Goal: Communication & Community: Ask a question

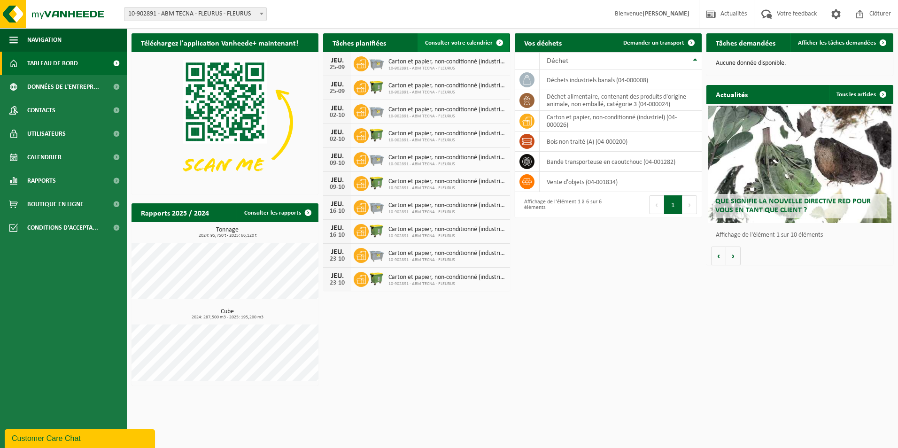
click at [492, 40] on span at bounding box center [500, 42] width 19 height 19
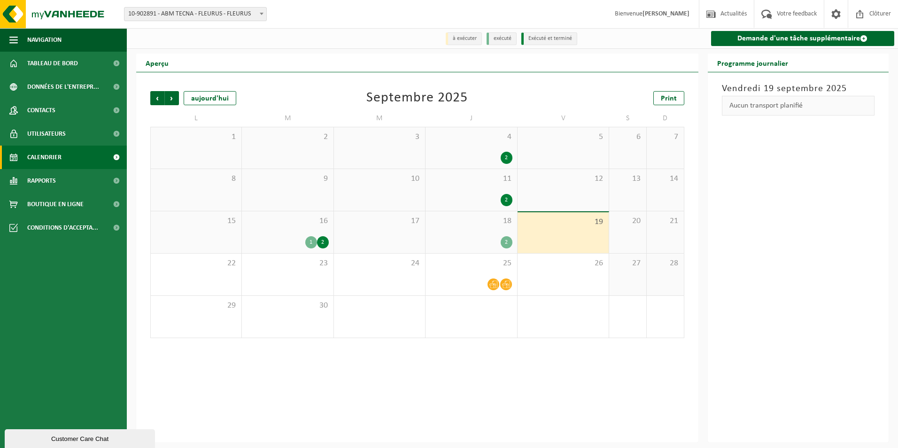
click at [546, 373] on div "Précédent Suivant aujourd'hui Septembre 2025 Print L M M J V S D 1 2 3 4 2 5 6 …" at bounding box center [417, 257] width 562 height 370
click at [497, 242] on div "2" at bounding box center [471, 242] width 82 height 12
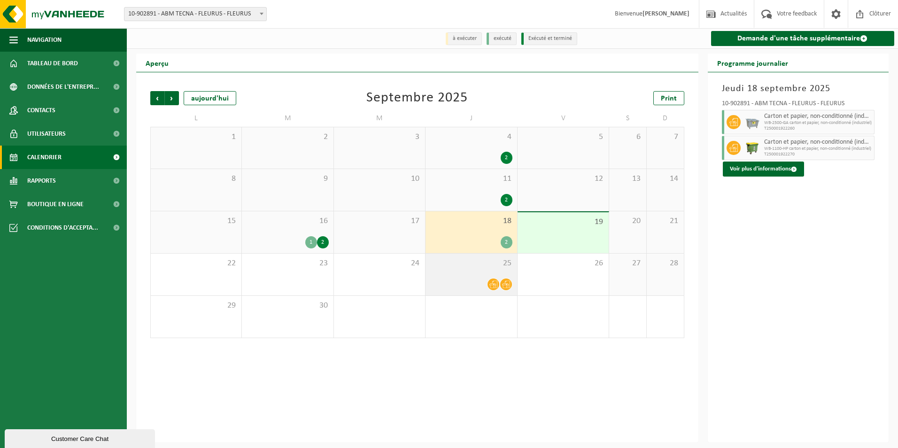
click at [467, 281] on div at bounding box center [471, 284] width 82 height 13
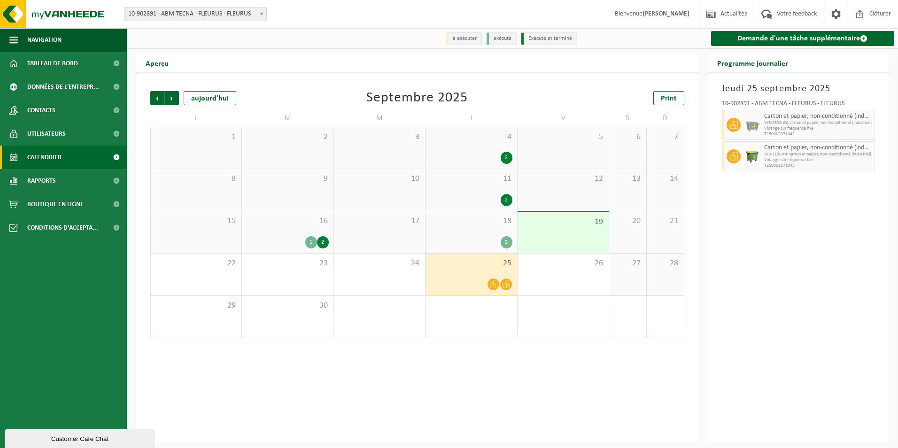
click at [499, 195] on div "2" at bounding box center [471, 200] width 82 height 12
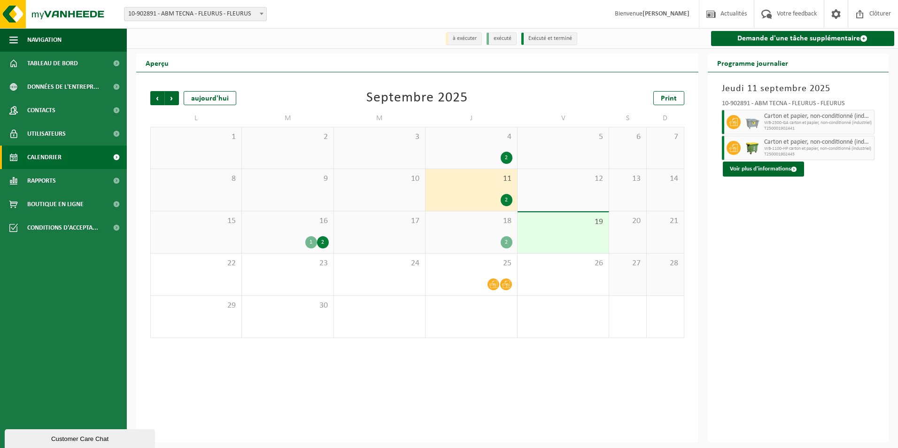
click at [478, 244] on div "2" at bounding box center [471, 242] width 82 height 12
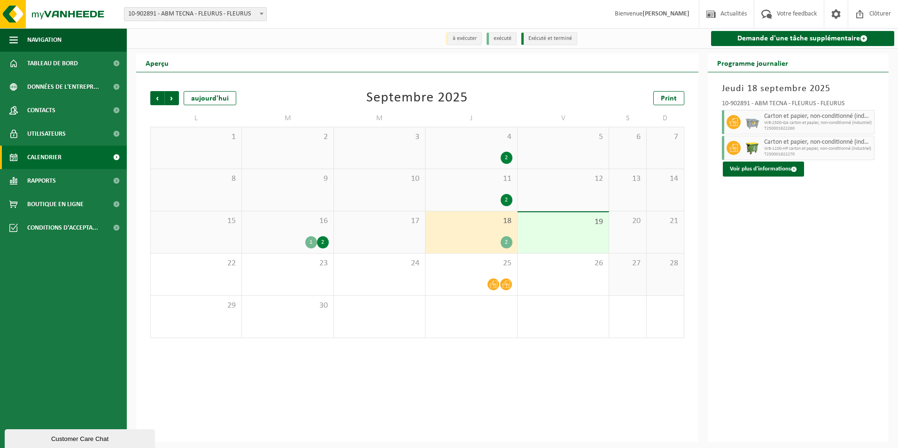
click at [72, 442] on div "Customer Care Chat" at bounding box center [80, 439] width 136 height 7
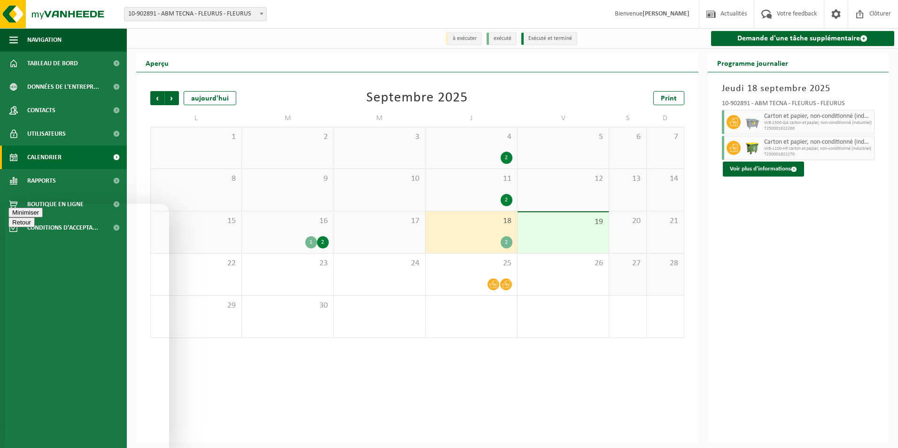
drag, startPoint x: 109, startPoint y: 441, endPoint x: 57, endPoint y: 425, distance: 54.4
drag, startPoint x: 108, startPoint y: 438, endPoint x: 7, endPoint y: 609, distance: 199.0
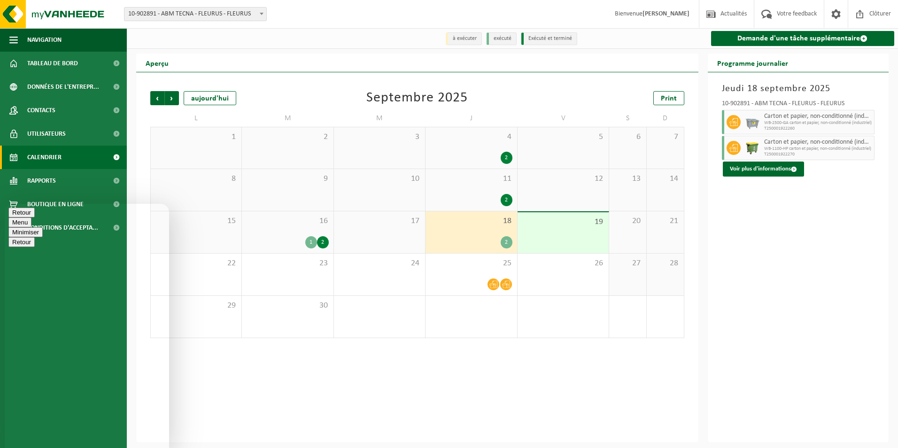
click at [5, 405] on html "Retour Menu Minimiser Retour Powered by tawk.to Évaluez cette conversation Envo…" at bounding box center [87, 326] width 164 height 244
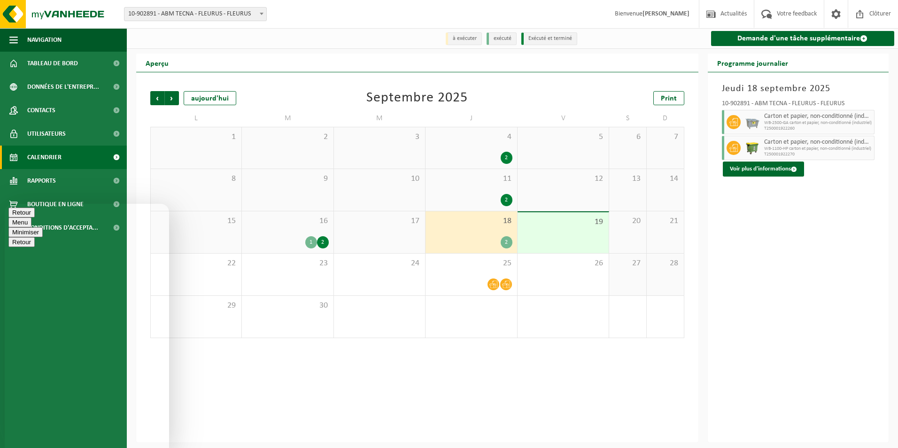
drag, startPoint x: 71, startPoint y: 440, endPoint x: 5, endPoint y: 607, distance: 179.0
click at [5, 403] on html "Retour Menu Minimiser Retour Powered by tawk.to Évaluez cette conversation Envo…" at bounding box center [87, 326] width 164 height 244
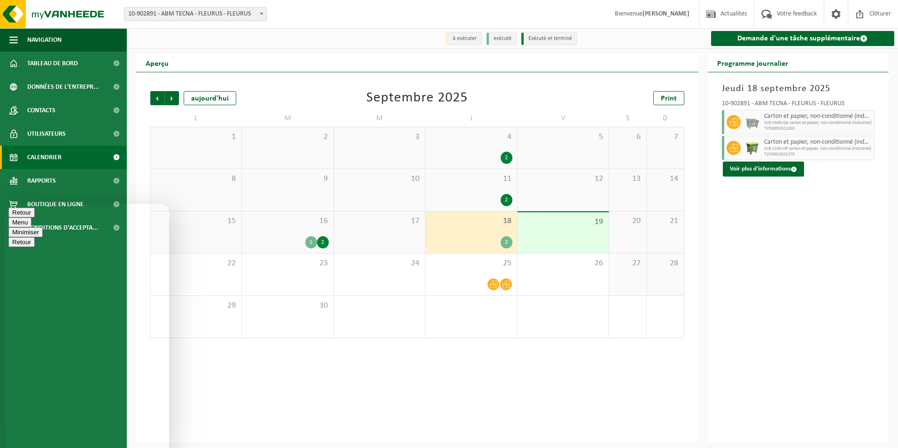
type textarea "Bonjour, dans le planning les cartons doivent être vidés tous les jeudis. Mais …"
click at [220, 419] on div "Précédent Suivant aujourd'hui Septembre 2025 Print L M M J V S D 1 2 3 4 2 5 6 …" at bounding box center [417, 257] width 562 height 370
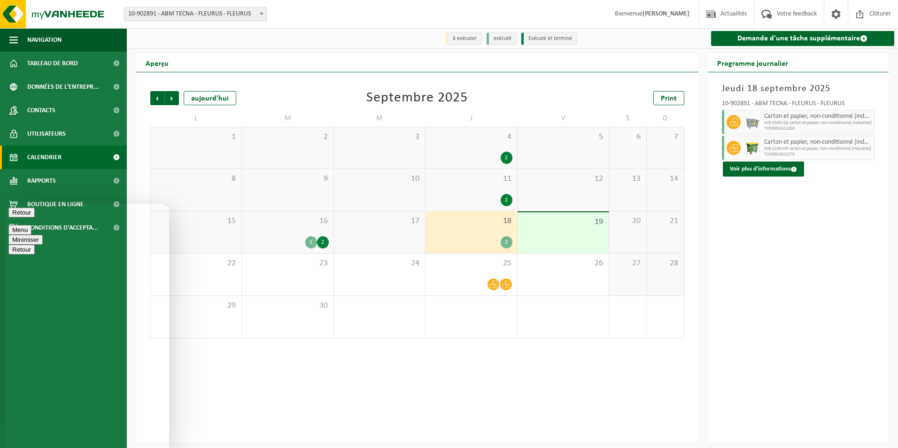
click at [423, 390] on div "Précédent Suivant aujourd'hui Septembre 2025 Print L M M J V S D 1 2 3 4 2 5 6 …" at bounding box center [417, 257] width 562 height 370
drag, startPoint x: 126, startPoint y: 374, endPoint x: 36, endPoint y: 316, distance: 107.6
drag, startPoint x: 36, startPoint y: 316, endPoint x: 85, endPoint y: 333, distance: 52.2
copy span "Bonjour, dans le planning les cartons doivent être vidés tous les jeudis. Mais …"
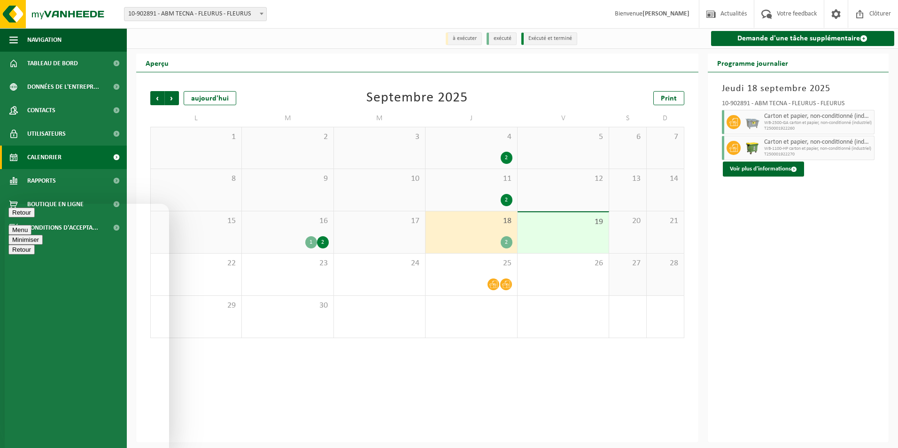
click at [333, 439] on div "Précédent Suivant aujourd'hui Septembre 2025 Print L M M J V S D 1 2 3 4 2 5 6 …" at bounding box center [417, 257] width 562 height 370
click at [303, 389] on div "Précédent Suivant aujourd'hui Septembre 2025 Print L M M J V S D 1 2 3 4 2 5 6 …" at bounding box center [417, 257] width 562 height 370
click at [223, 391] on div "Précédent Suivant aujourd'hui Septembre 2025 Print L M M J V S D 1 2 3 4 2 5 6 …" at bounding box center [417, 257] width 562 height 370
click at [310, 227] on div "16 1 2" at bounding box center [287, 232] width 91 height 42
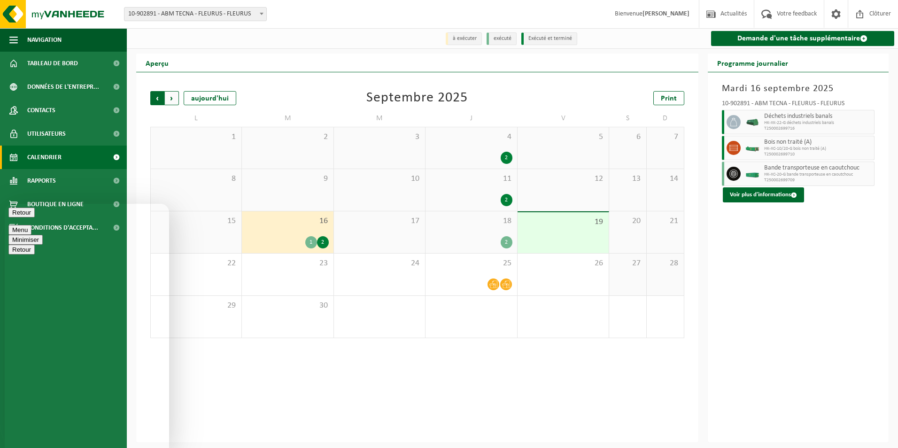
click at [175, 98] on span "Suivant" at bounding box center [172, 98] width 14 height 14
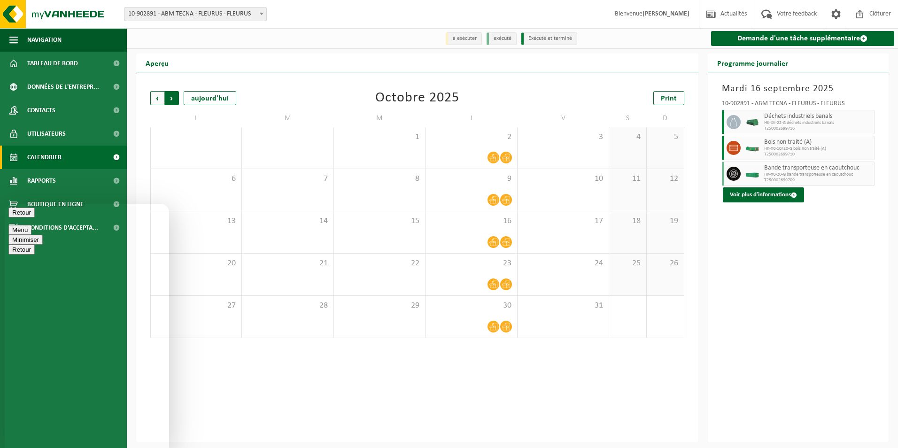
click at [161, 100] on span "Précédent" at bounding box center [157, 98] width 14 height 14
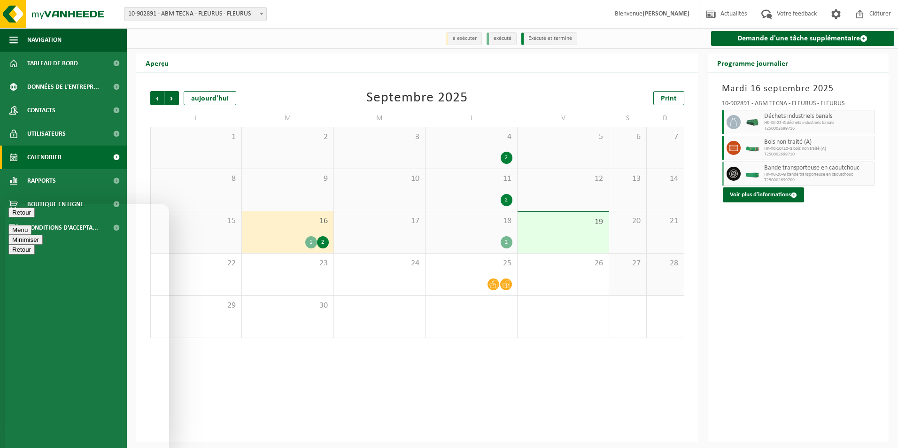
click at [380, 380] on div "Précédent Suivant aujourd'hui Septembre 2025 Print L M M J V S D 1 2 3 4 2 5 6 …" at bounding box center [417, 257] width 562 height 370
click at [27, 215] on div "Retour" at bounding box center [86, 213] width 157 height 10
click at [21, 218] on button "Retour" at bounding box center [21, 213] width 26 height 10
click at [17, 218] on button "Retour" at bounding box center [21, 213] width 26 height 10
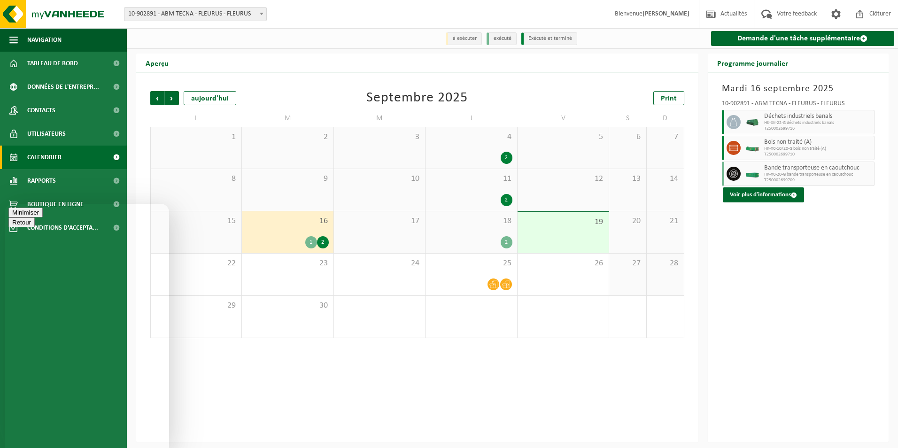
click at [268, 392] on div "Précédent Suivant aujourd'hui Septembre 2025 Print L M M J V S D 1 2 3 4 2 5 6 …" at bounding box center [417, 257] width 562 height 370
click at [31, 225] on button "Menu" at bounding box center [19, 230] width 23 height 10
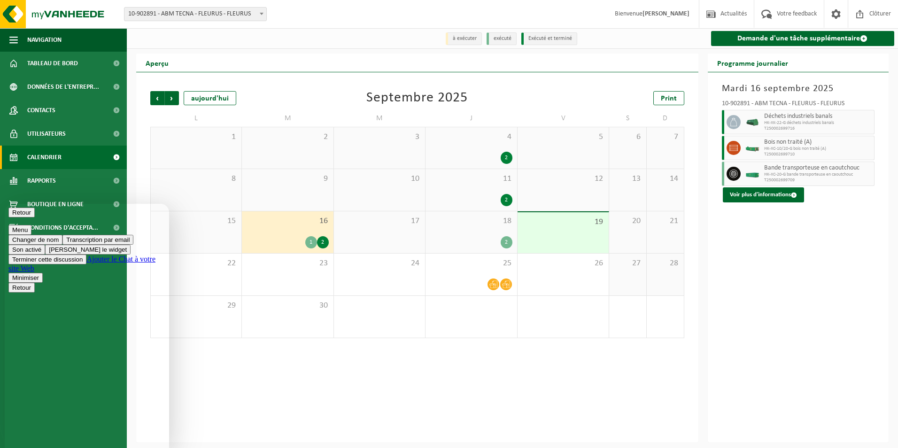
click at [31, 225] on button "Menu" at bounding box center [19, 230] width 23 height 10
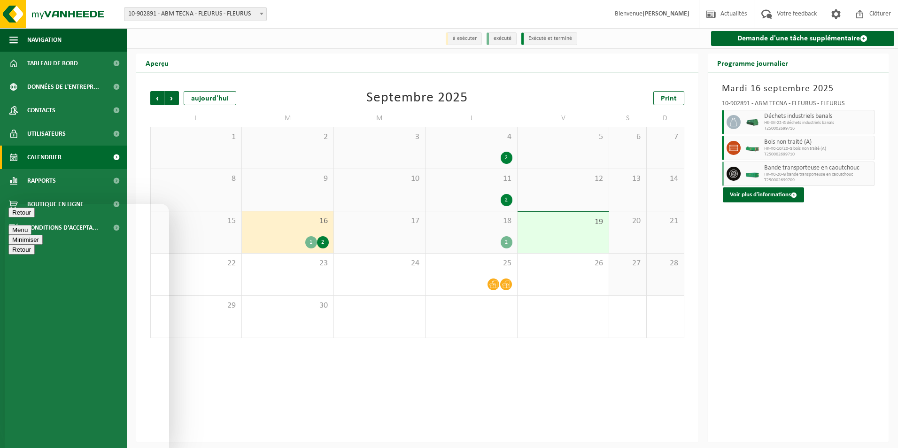
click at [31, 225] on button "Menu" at bounding box center [19, 230] width 23 height 10
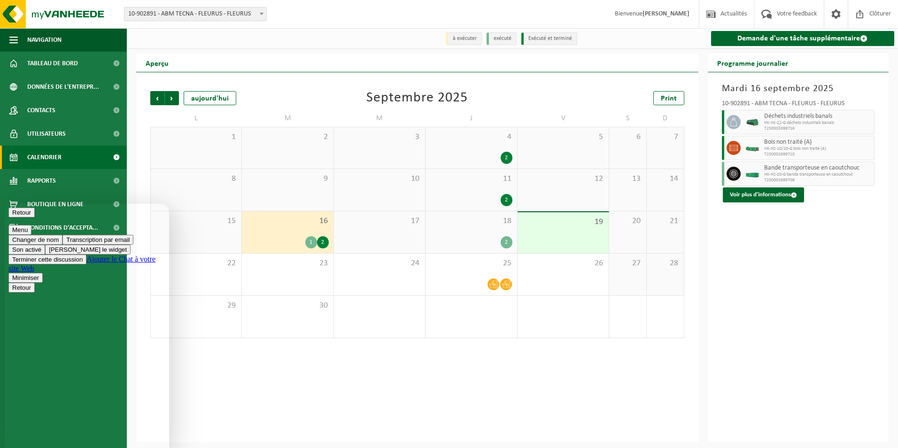
click at [256, 409] on div "Précédent Suivant aujourd'hui Septembre 2025 Print L M M J V S D 1 2 3 4 2 5 6 …" at bounding box center [417, 257] width 562 height 370
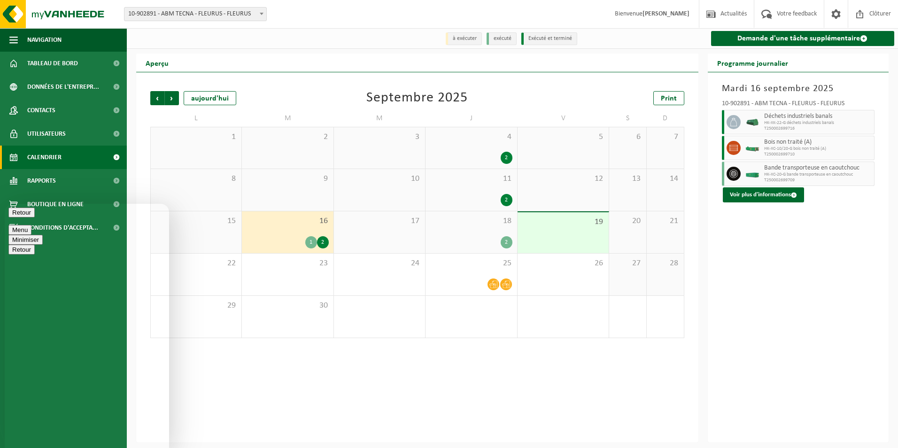
click at [619, 407] on div "Précédent Suivant aujourd'hui Septembre 2025 Print L M M J V S D 1 2 3 4 2 5 6 …" at bounding box center [417, 257] width 562 height 370
click at [16, 218] on button "Retour" at bounding box center [21, 213] width 26 height 10
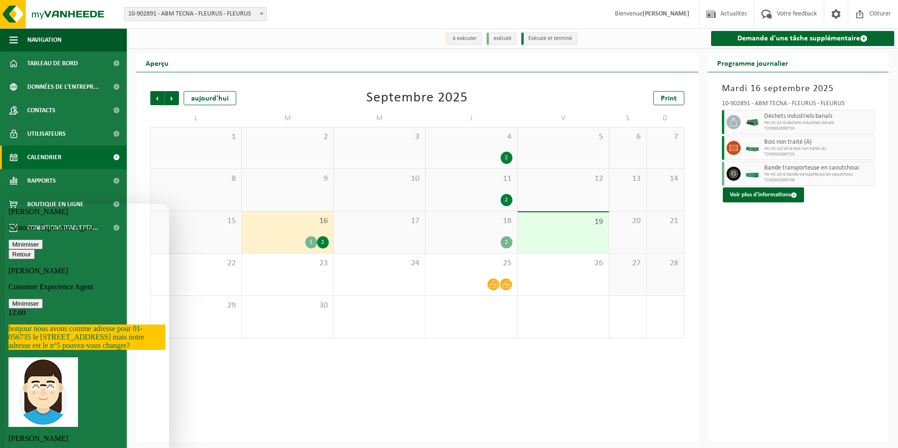
scroll to position [30, 0]
click at [12, 251] on icon "button" at bounding box center [12, 254] width 0 height 7
click at [19, 221] on div "Sarah Customer Experience Agent Minimiser Retour Sarah Customer Experience Agen…" at bounding box center [86, 388] width 157 height 360
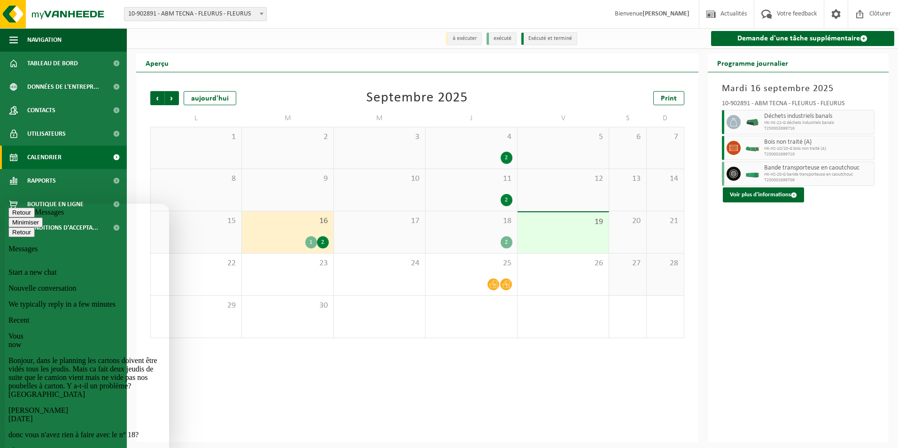
scroll to position [47, 0]
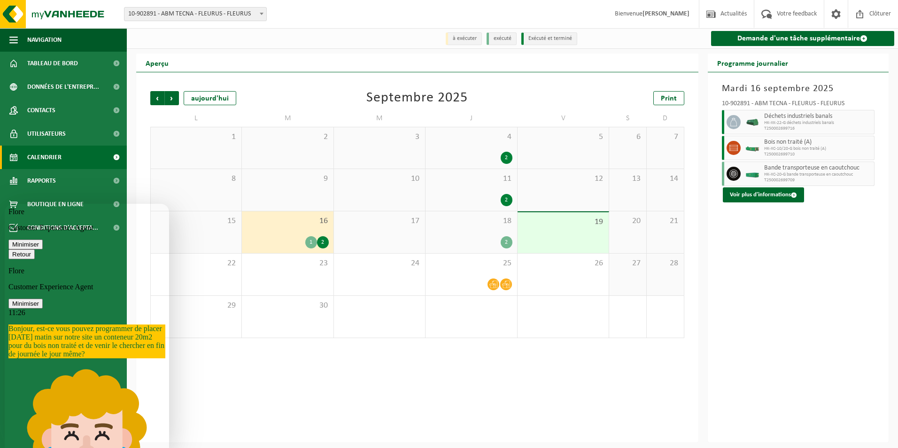
scroll to position [239, 0]
click at [12, 251] on icon "button" at bounding box center [12, 254] width 0 height 7
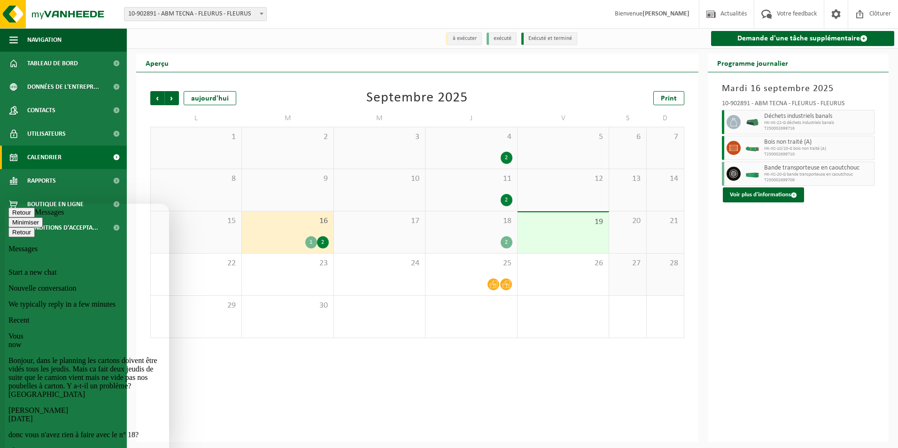
scroll to position [141, 0]
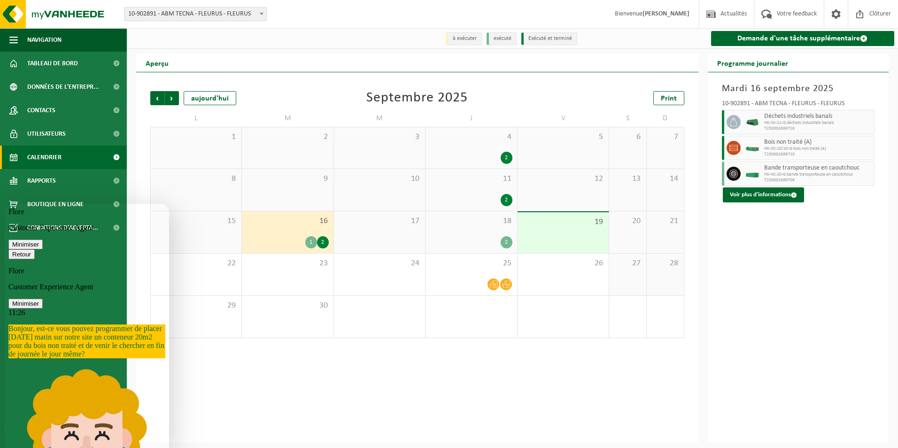
scroll to position [192, 0]
click at [12, 251] on icon "button" at bounding box center [12, 254] width 0 height 7
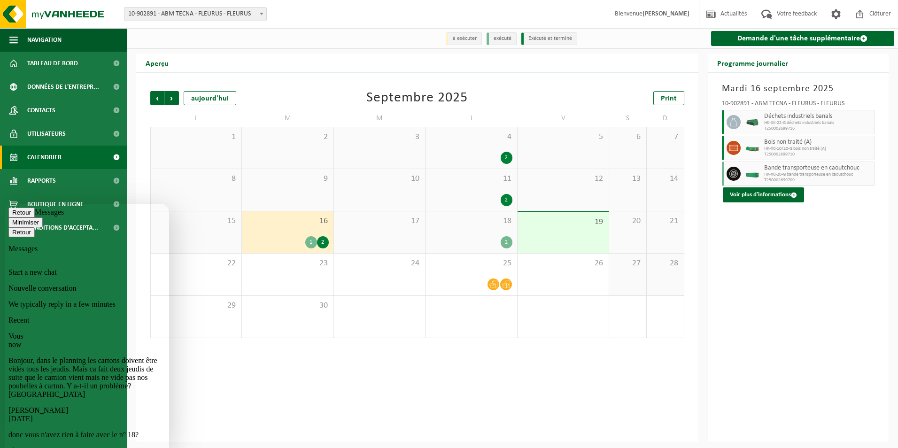
scroll to position [304, 0]
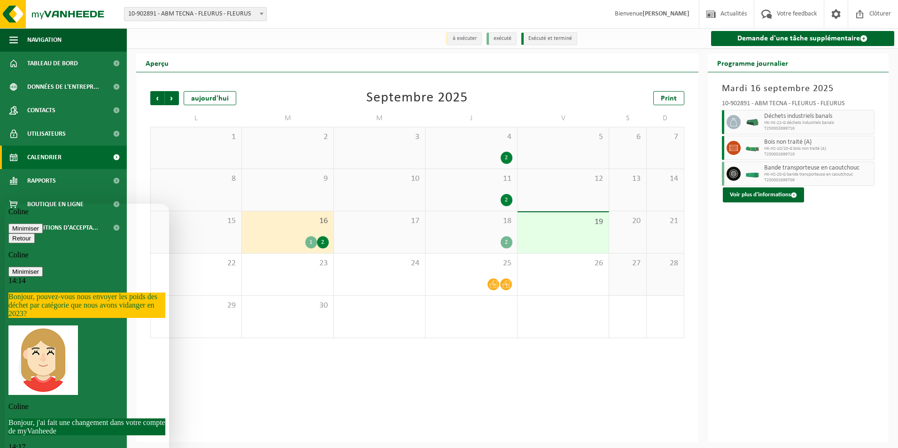
scroll to position [464, 0]
click at [12, 235] on icon "button" at bounding box center [12, 238] width 0 height 7
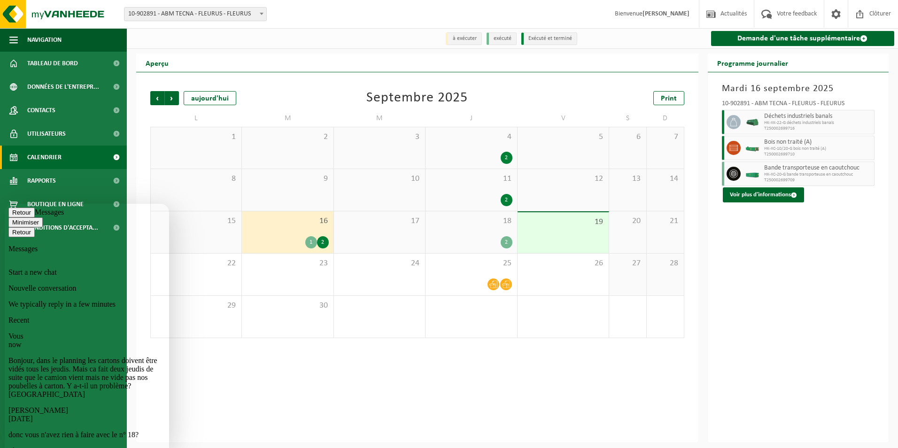
scroll to position [0, 0]
click at [209, 18] on span "10-902891 - ABM TECNA - FLEURUS - FLEURUS" at bounding box center [196, 14] width 142 height 13
select select "133076"
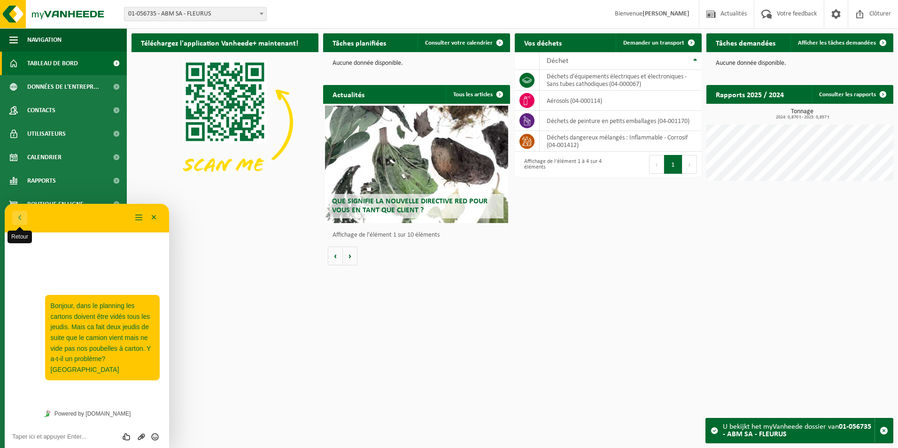
click at [21, 220] on button "Retour" at bounding box center [19, 218] width 15 height 14
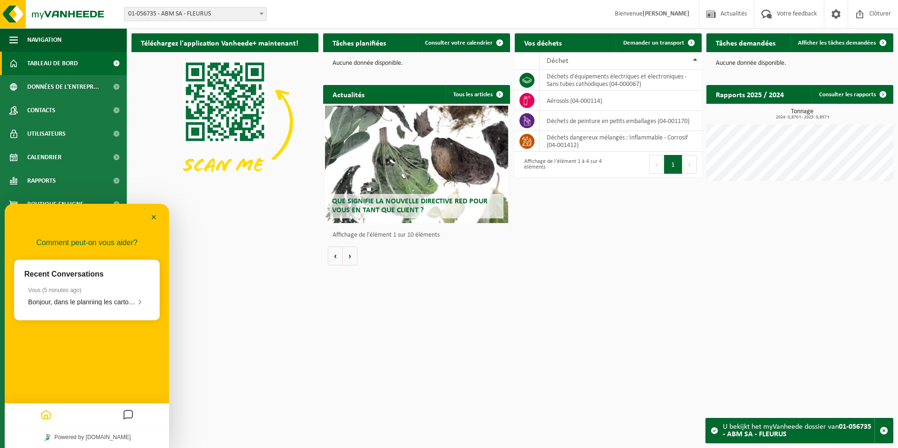
click at [228, 269] on div "Téléchargez l'application Vanheede+ maintenant! Cachez Tâches planifiées Consul…" at bounding box center [512, 150] width 767 height 242
click at [62, 110] on link "Contacts" at bounding box center [63, 110] width 127 height 23
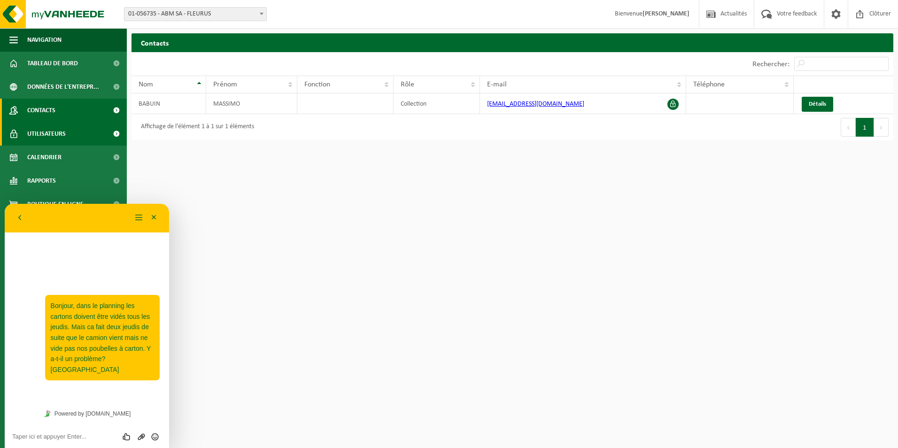
click at [61, 128] on span "Utilisateurs" at bounding box center [46, 133] width 39 height 23
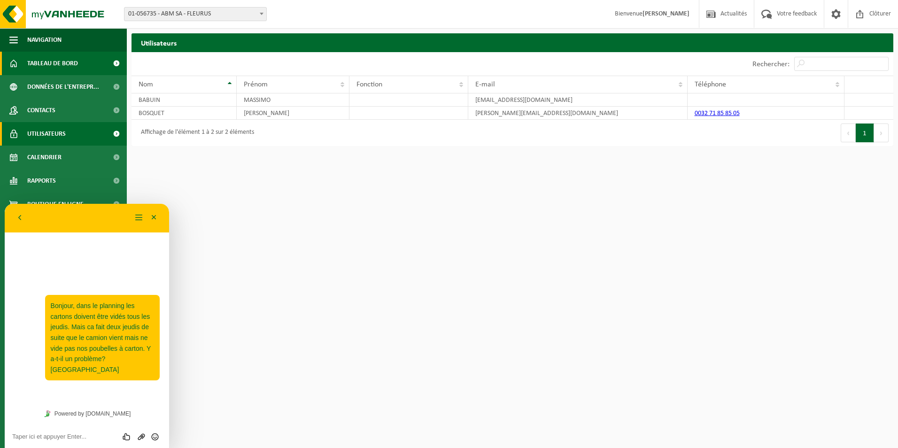
click at [53, 64] on span "Tableau de bord" at bounding box center [52, 63] width 51 height 23
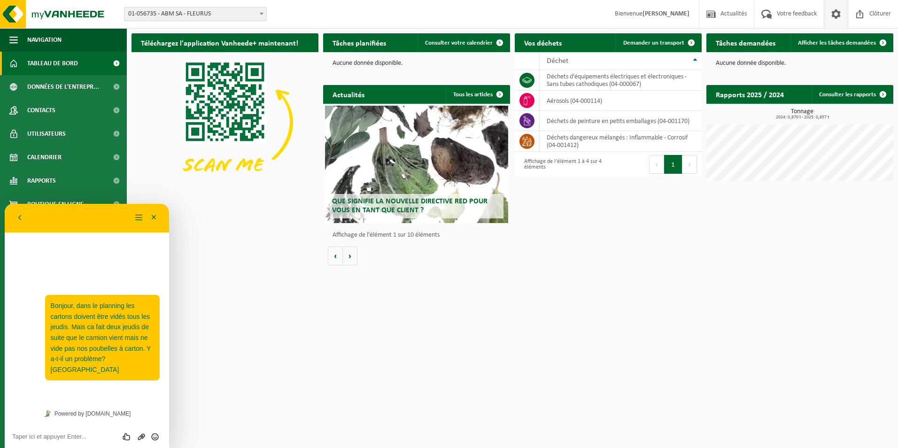
click at [836, 16] on span at bounding box center [836, 14] width 14 height 28
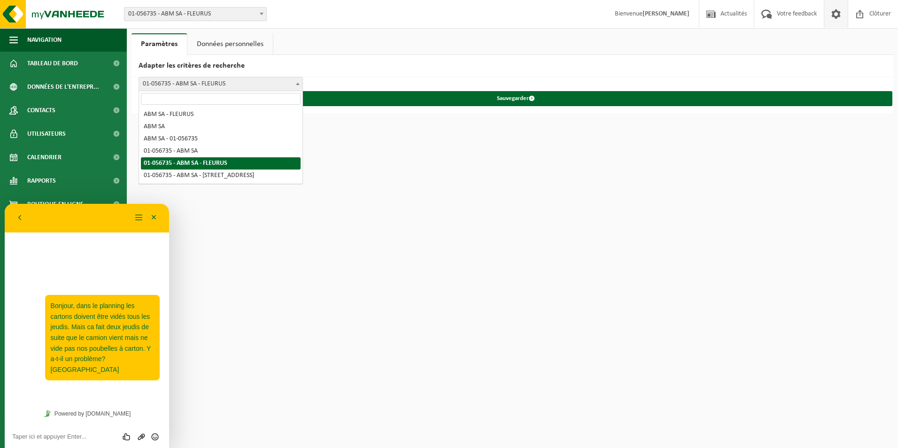
click at [293, 80] on span at bounding box center [297, 84] width 9 height 12
click at [332, 60] on h2 "Adapter les critères de recherche" at bounding box center [513, 66] width 762 height 22
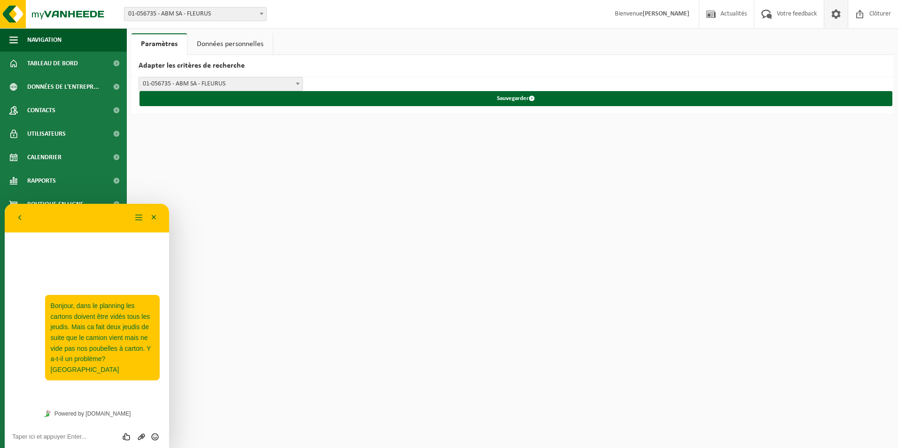
click at [272, 45] on link "Données personnelles" at bounding box center [230, 44] width 86 height 22
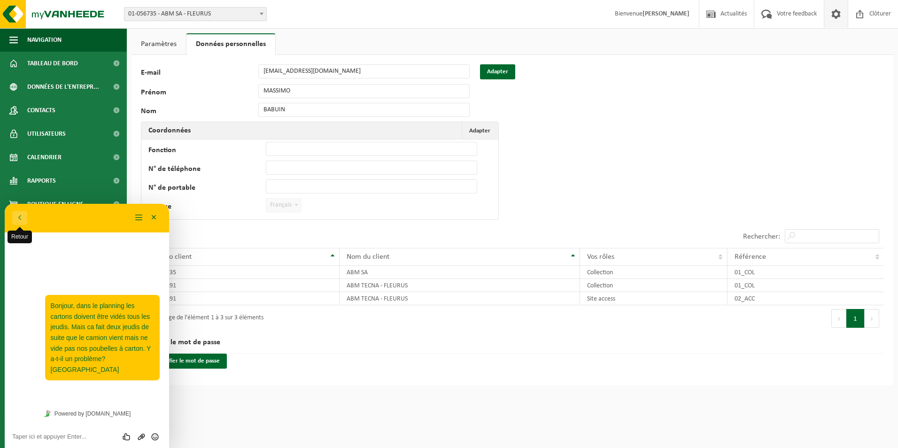
click at [17, 213] on button "Retour" at bounding box center [19, 218] width 15 height 14
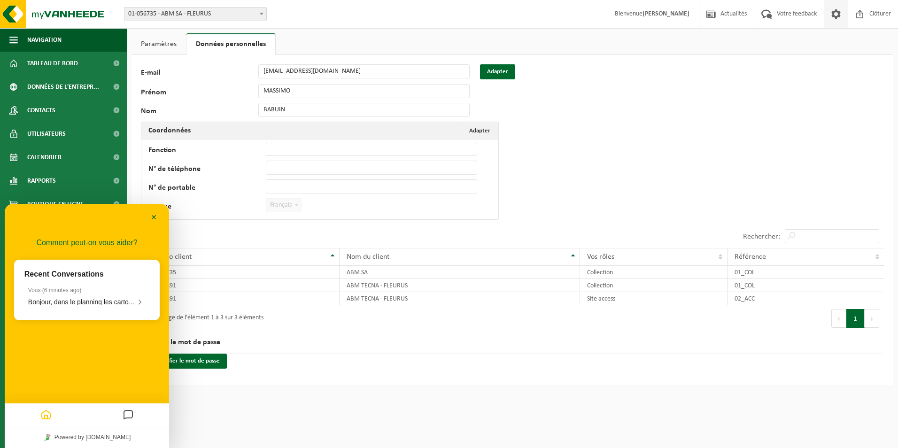
click at [18, 213] on div "Minimiser" at bounding box center [87, 217] width 164 height 29
click at [164, 214] on div "Minimiser" at bounding box center [87, 217] width 164 height 29
click at [154, 214] on div "Minimiser" at bounding box center [87, 217] width 164 height 29
click at [154, 214] on button "Minimiser" at bounding box center [154, 218] width 15 height 14
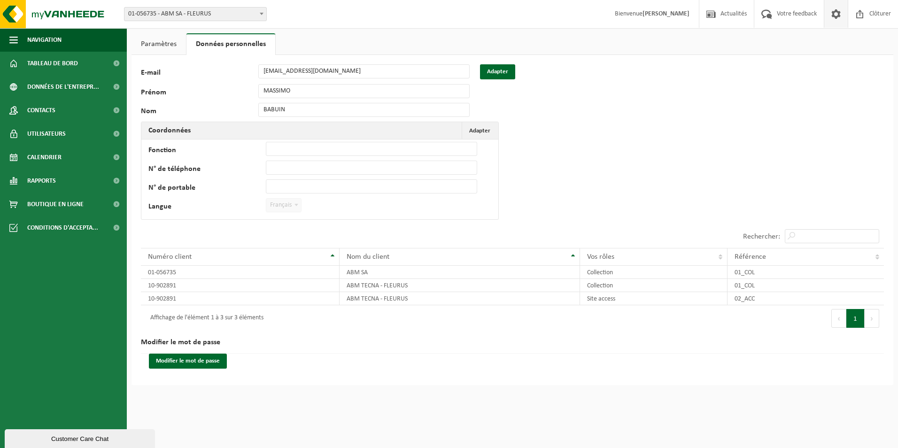
click at [164, 41] on link "Paramètres" at bounding box center [159, 44] width 55 height 22
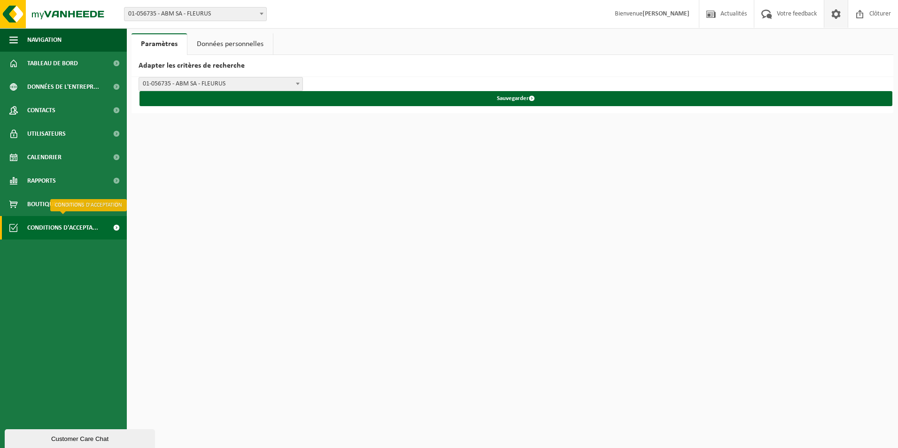
click at [75, 226] on span "Conditions d'accepta..." at bounding box center [62, 227] width 71 height 23
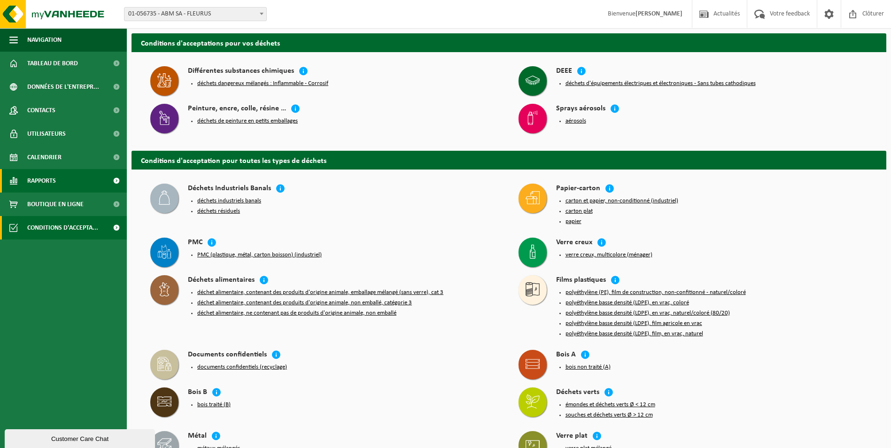
click at [67, 178] on link "Rapports" at bounding box center [63, 180] width 127 height 23
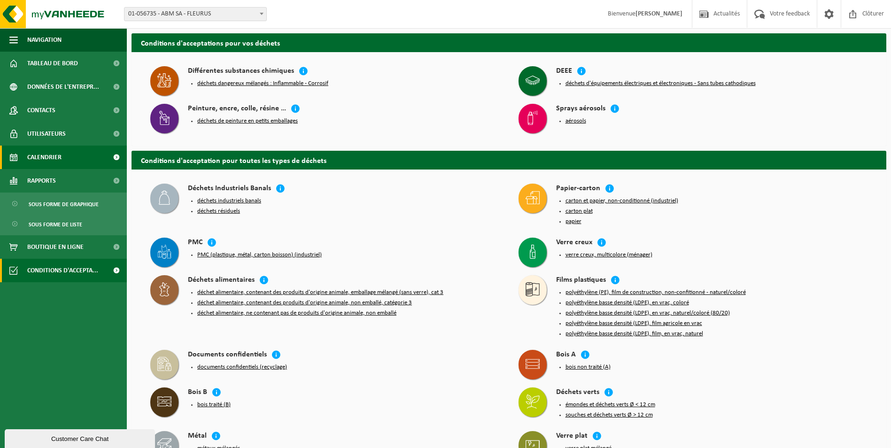
click at [64, 157] on link "Calendrier" at bounding box center [63, 157] width 127 height 23
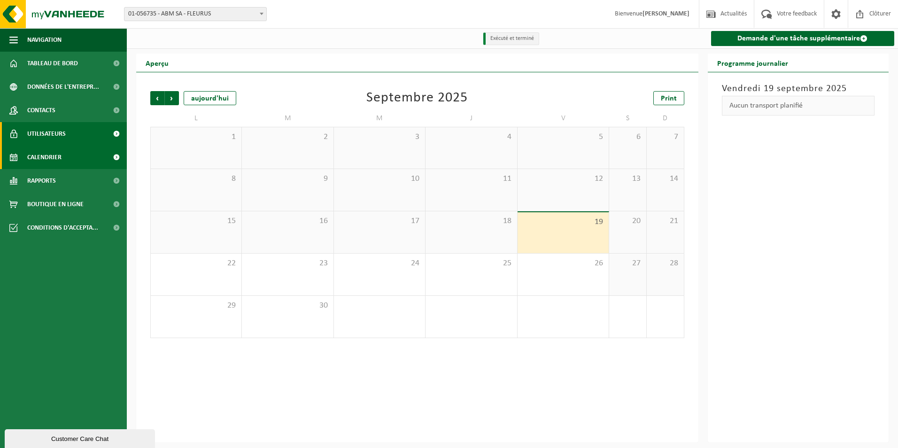
click at [64, 139] on span "Utilisateurs" at bounding box center [46, 133] width 39 height 23
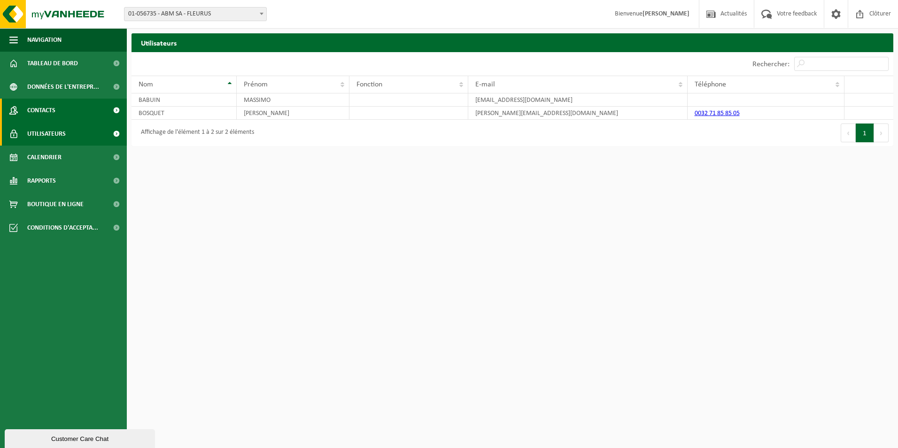
click at [56, 113] on link "Contacts" at bounding box center [63, 110] width 127 height 23
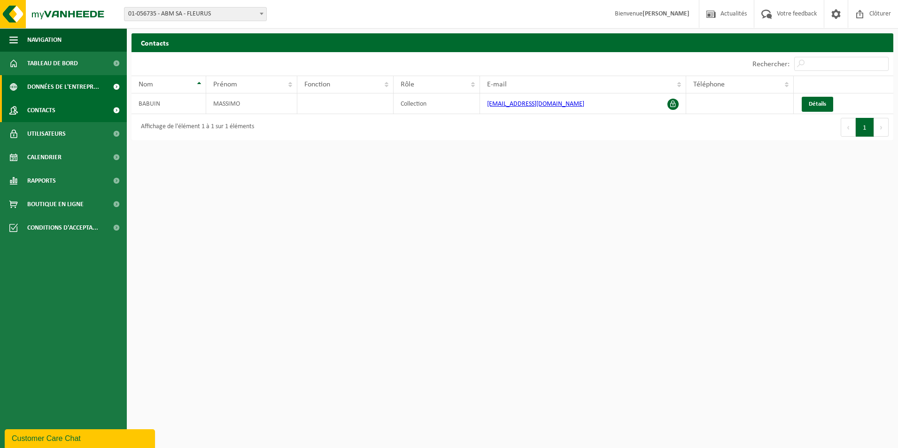
click at [53, 93] on span "Données de l'entrepr..." at bounding box center [63, 86] width 72 height 23
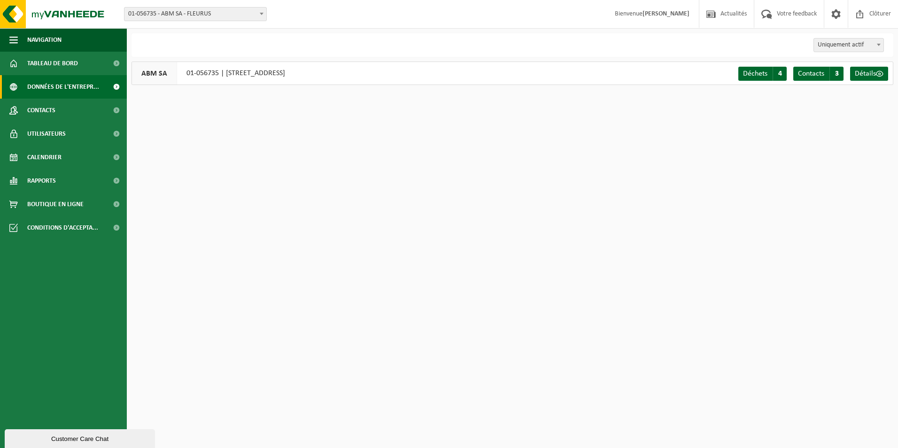
click at [69, 439] on div "Customer Care Chat" at bounding box center [80, 439] width 136 height 7
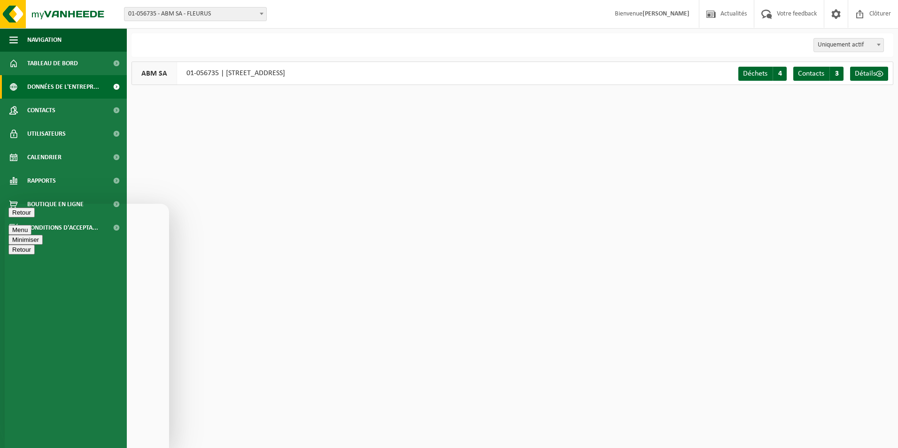
drag, startPoint x: 27, startPoint y: 215, endPoint x: 22, endPoint y: 215, distance: 5.6
click at [25, 215] on div "Retour" at bounding box center [86, 213] width 157 height 10
click at [21, 215] on button "Retour" at bounding box center [21, 213] width 26 height 10
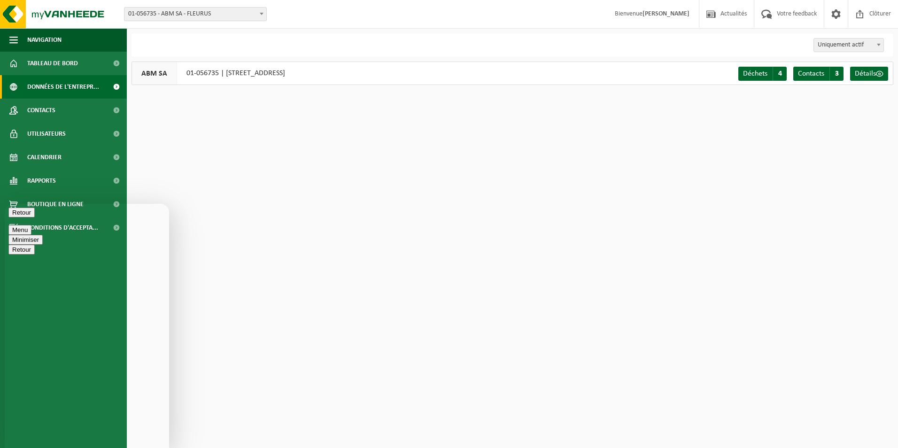
click at [21, 218] on button "Retour" at bounding box center [21, 213] width 26 height 10
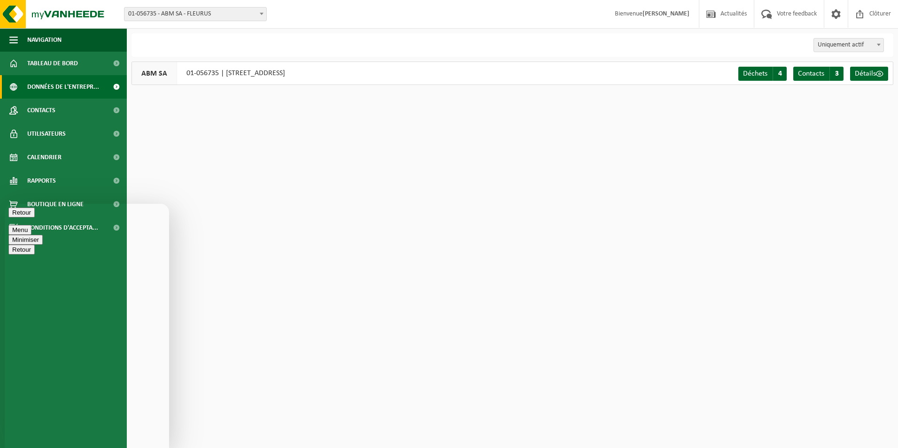
click at [15, 218] on button "Retour" at bounding box center [21, 213] width 26 height 10
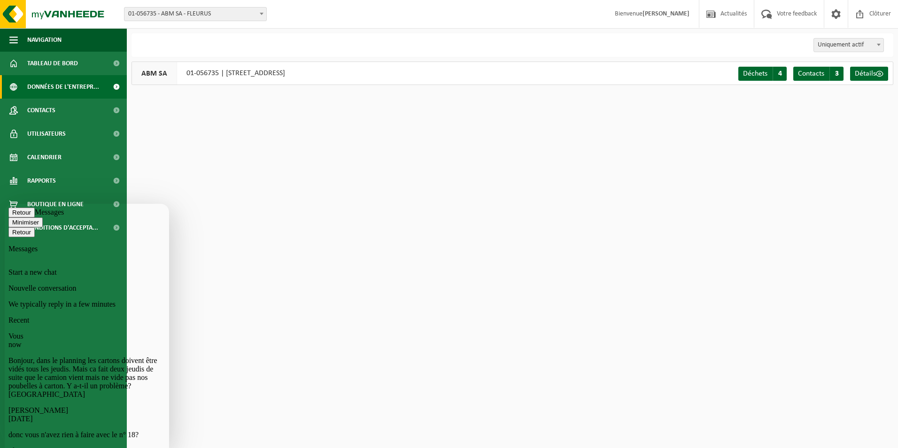
scroll to position [47, 0]
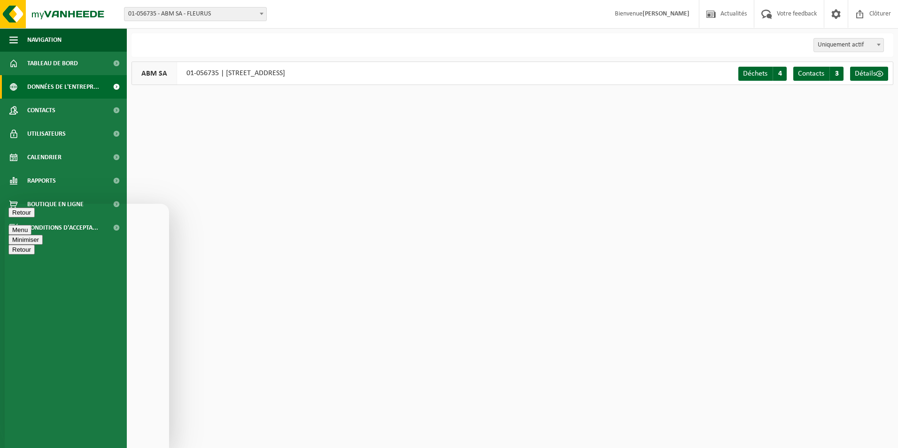
click at [20, 213] on button "Retour" at bounding box center [21, 213] width 26 height 10
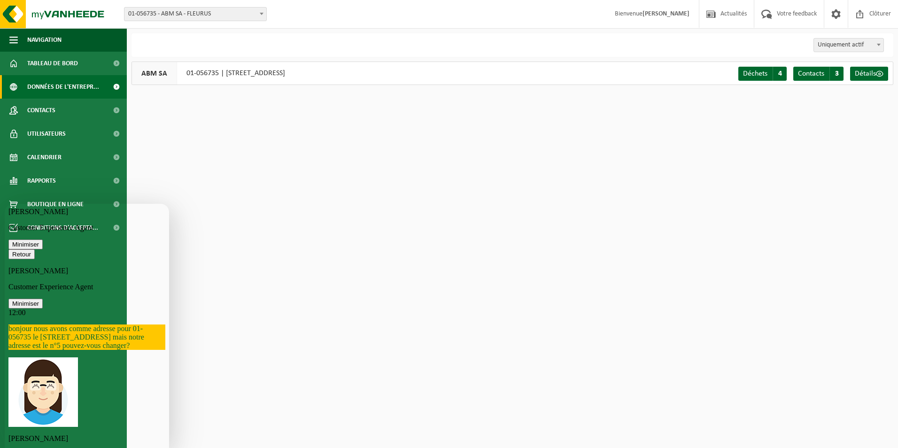
scroll to position [30, 0]
click at [92, 412] on div "12:00 bonjour nous avons comme adresse pour 01-056735 le n°[STREET_ADDRESS] mai…" at bounding box center [86, 416] width 157 height 214
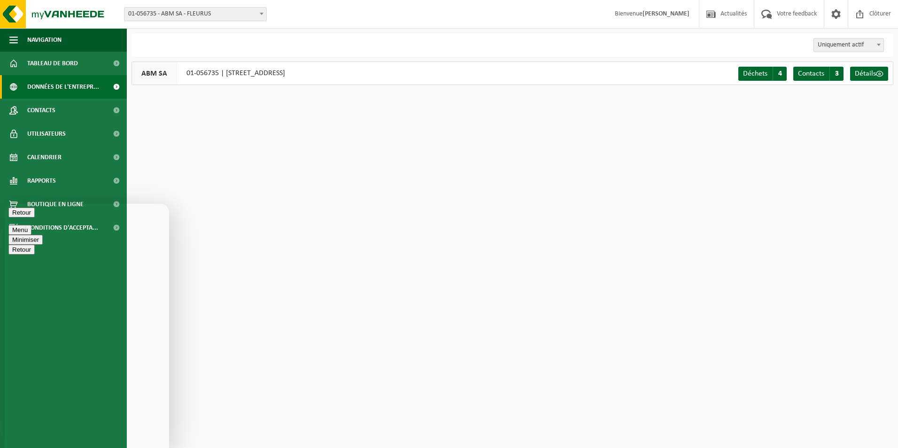
click at [215, 312] on html "Site: 10-902891 - ABM TECNA - FLEURUS - FLEURUS 01-056735 - ABM SA - FLEURUS 01…" at bounding box center [449, 224] width 898 height 448
